Goal: Task Accomplishment & Management: Manage account settings

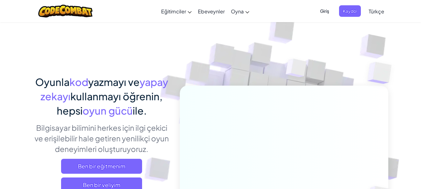
click at [324, 10] on span "Giriş" at bounding box center [324, 11] width 16 height 12
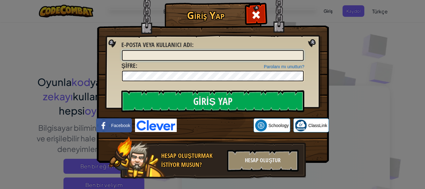
click at [179, 56] on input "E-posta veya kullanıcı adı :" at bounding box center [213, 55] width 182 height 11
type input "a"
type input "[EMAIL_ADDRESS][DOMAIN_NAME]"
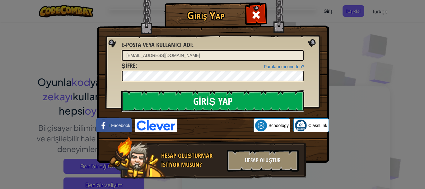
click at [195, 109] on input "Giriş Yap" at bounding box center [212, 101] width 183 height 22
